Goal: Information Seeking & Learning: Learn about a topic

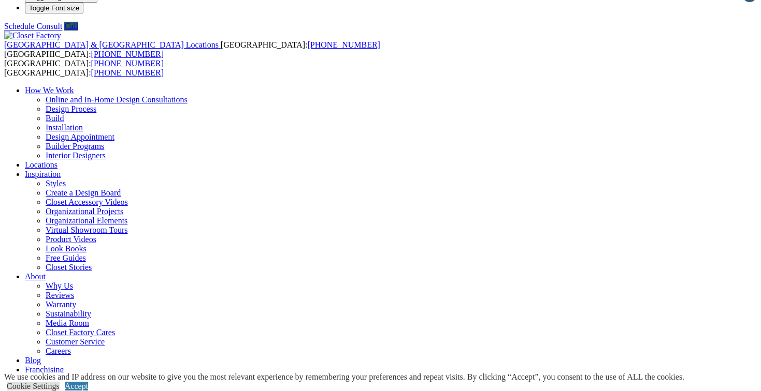
scroll to position [20, 0]
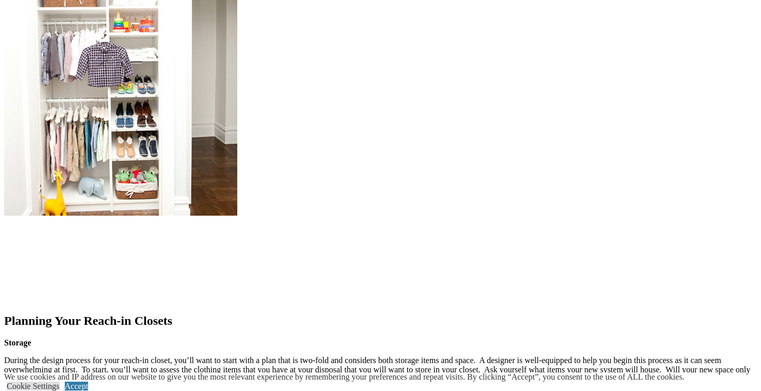
scroll to position [1006, 0]
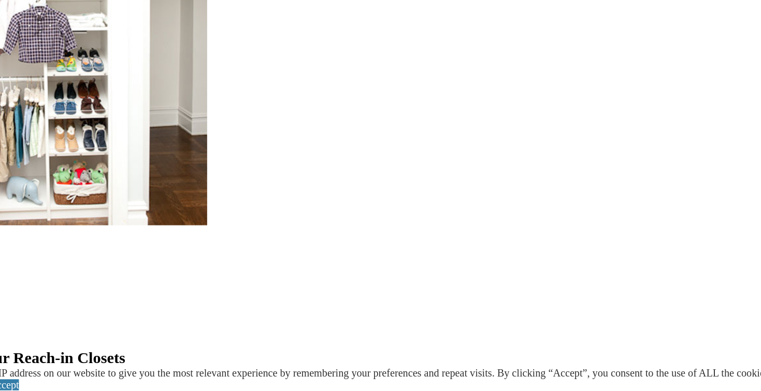
scroll to position [868, 0]
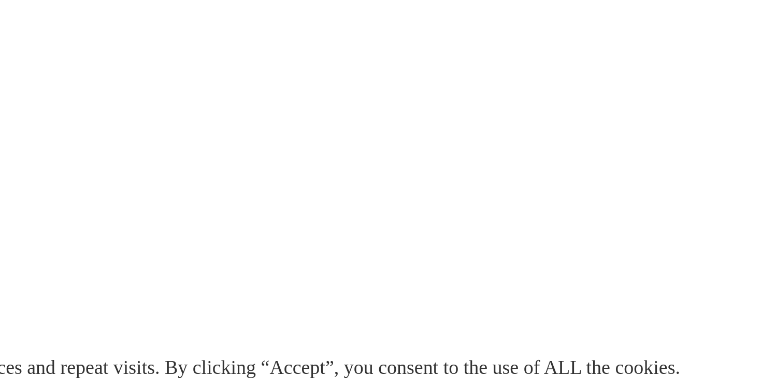
scroll to position [1871, 0]
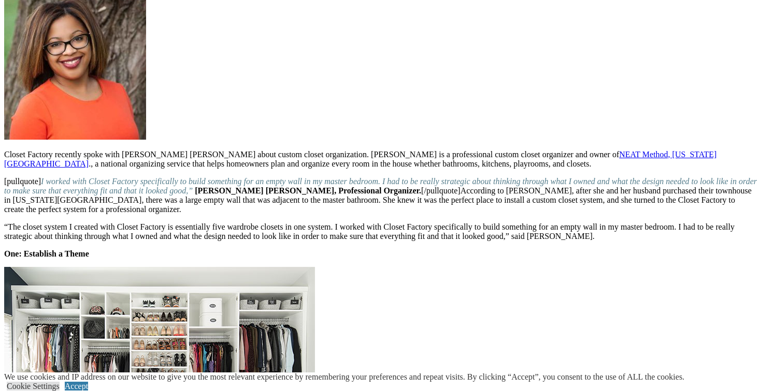
scroll to position [519, 0]
